Goal: Transaction & Acquisition: Obtain resource

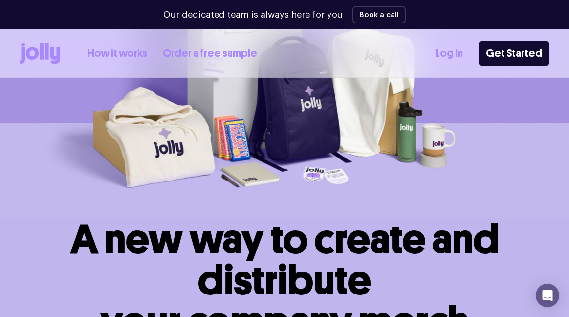
scroll to position [13, 0]
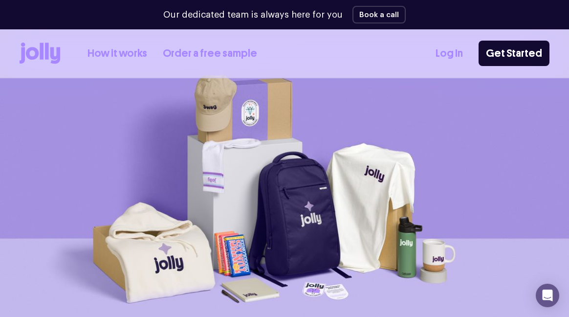
click at [217, 54] on link "Order a free sample" at bounding box center [210, 53] width 94 height 16
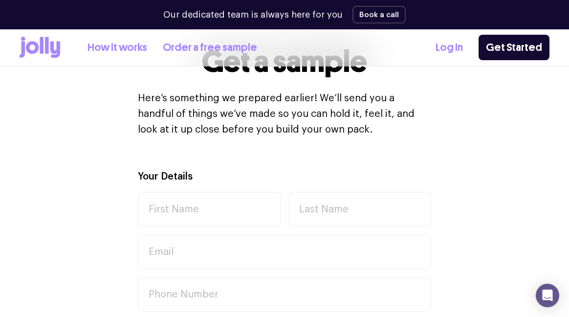
scroll to position [278, 0]
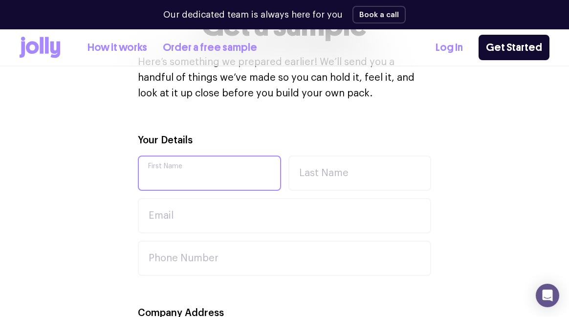
click at [225, 174] on input "First Name" at bounding box center [209, 172] width 143 height 35
type input "[PERSON_NAME]"
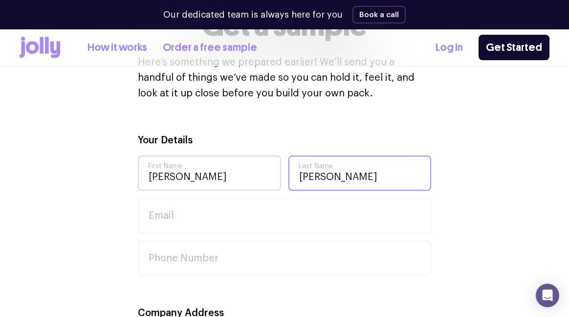
type input "[PERSON_NAME]"
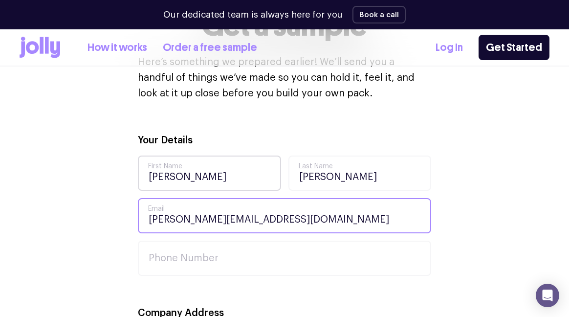
type input "[PERSON_NAME][EMAIL_ADDRESS][DOMAIN_NAME]"
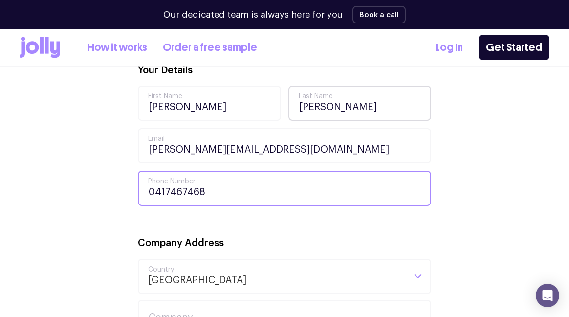
scroll to position [442, 0]
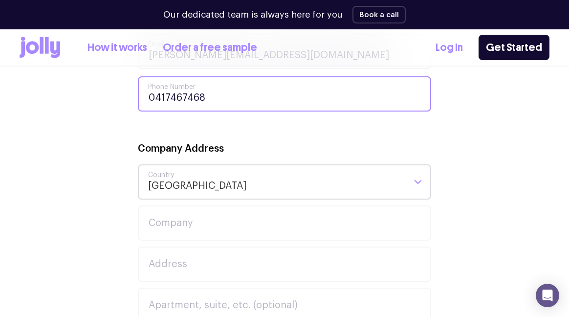
type input "0417467468"
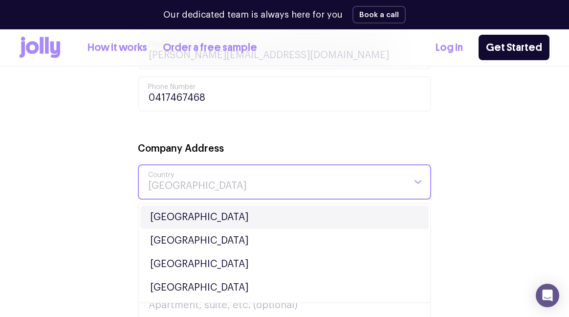
click at [220, 182] on input "Search for option" at bounding box center [276, 181] width 257 height 33
click at [187, 215] on li "[GEOGRAPHIC_DATA]" at bounding box center [284, 216] width 288 height 23
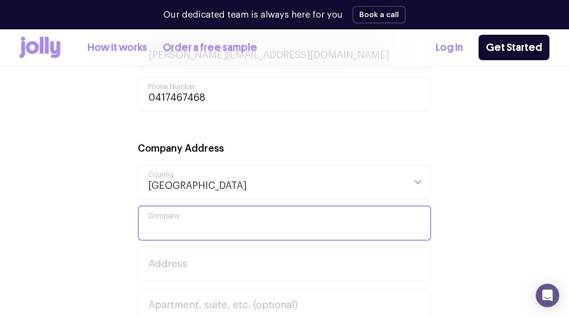
click at [179, 228] on input "Company" at bounding box center [284, 222] width 293 height 35
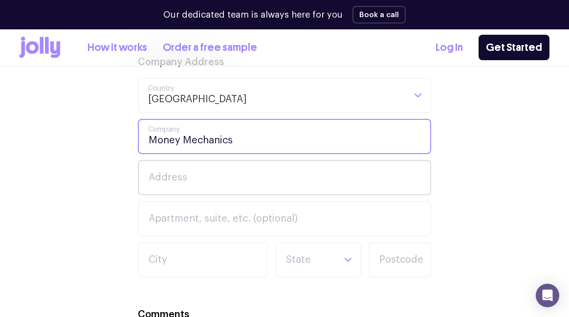
type input "Money Mechanics"
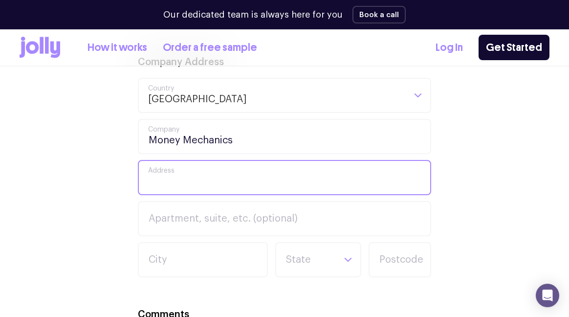
click at [198, 174] on input "Address" at bounding box center [284, 177] width 293 height 35
type input "Level [STREET_ADDRESS][PERSON_NAME]"
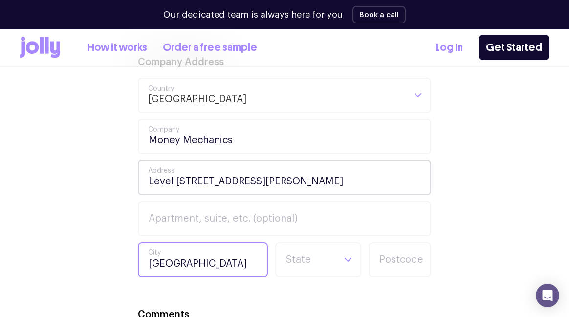
type input "[GEOGRAPHIC_DATA]"
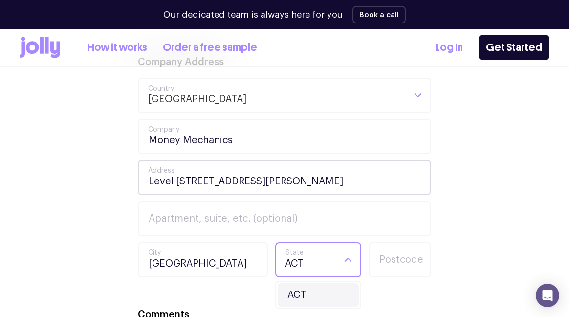
type input "ACT"
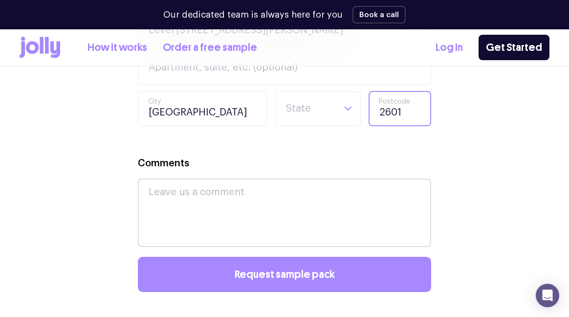
scroll to position [768, 0]
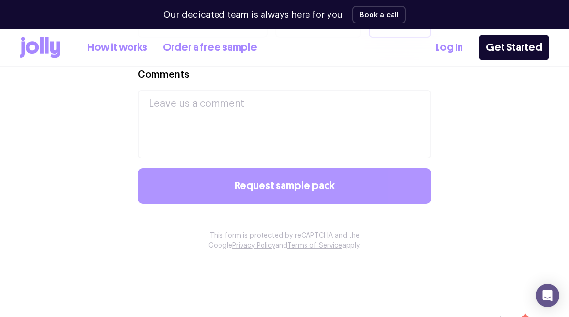
type input "2601"
click at [315, 188] on span "Request sample pack" at bounding box center [285, 185] width 100 height 11
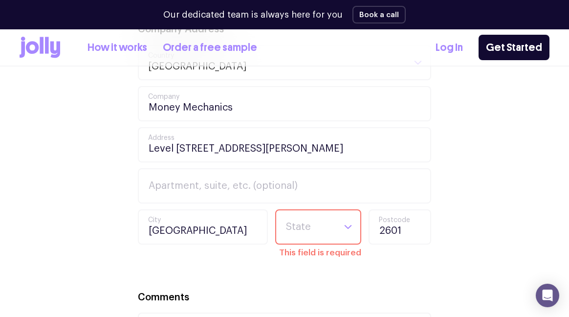
scroll to position [584, 0]
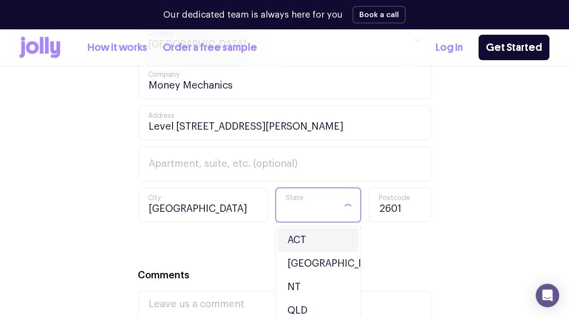
click at [301, 212] on input "Search for option" at bounding box center [310, 204] width 50 height 33
type input "ACT"
click at [304, 234] on li "ACT" at bounding box center [318, 239] width 81 height 23
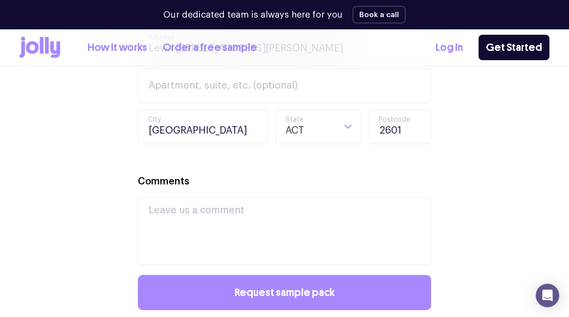
scroll to position [709, 0]
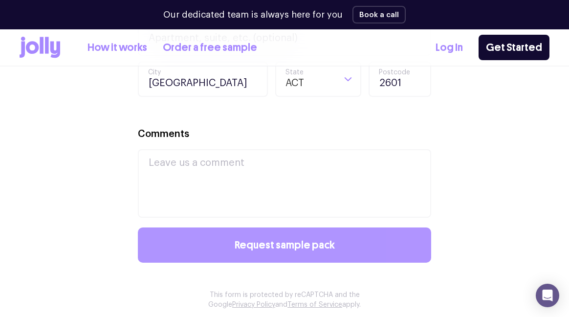
click at [329, 234] on button "Request sample pack" at bounding box center [284, 244] width 293 height 35
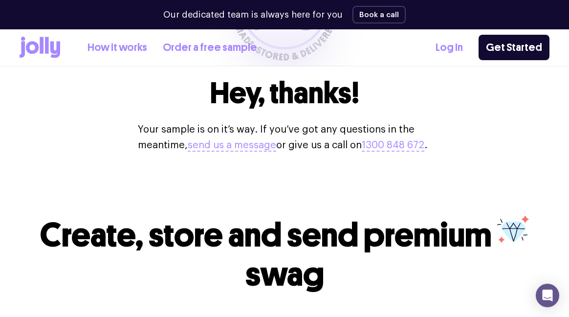
scroll to position [0, 0]
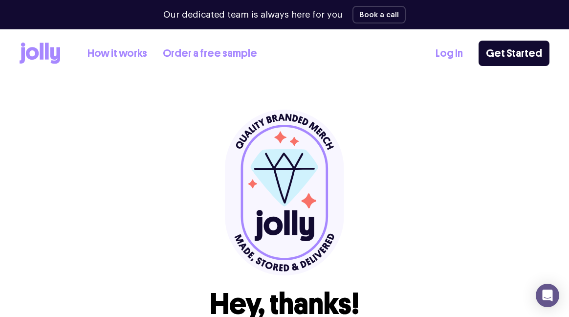
click at [108, 54] on link "How it works" at bounding box center [118, 53] width 60 height 16
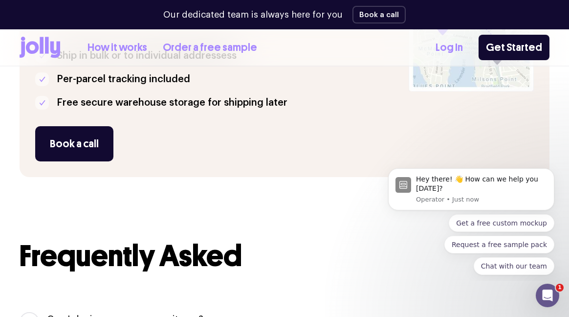
scroll to position [280, 0]
